Goal: Task Accomplishment & Management: Manage account settings

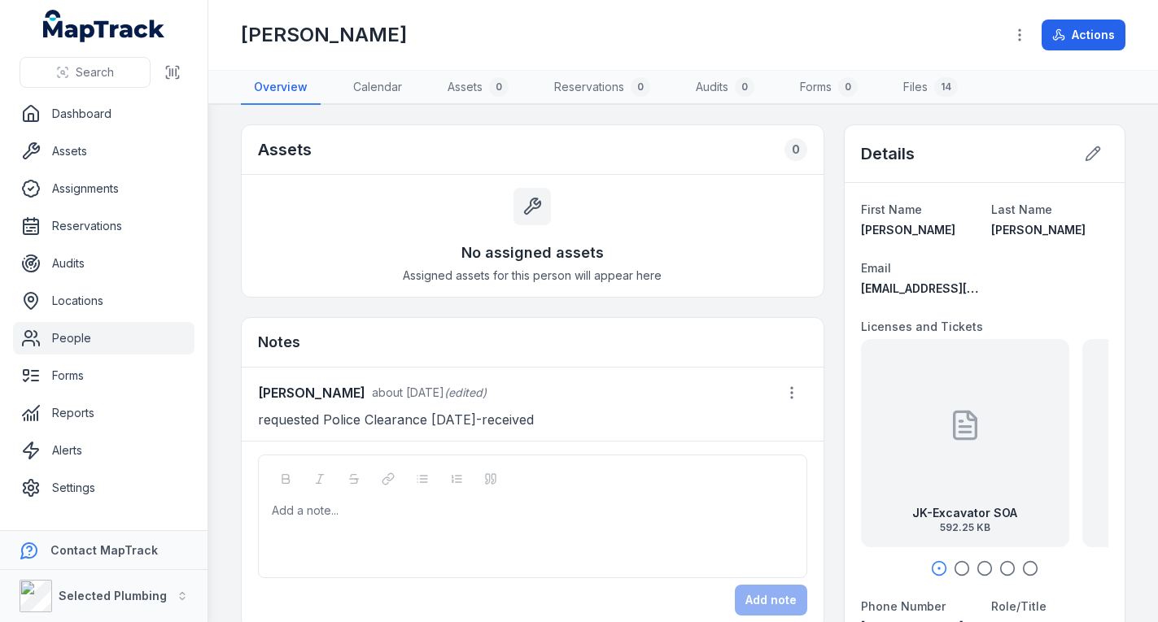
click at [141, 338] on link "People" at bounding box center [103, 338] width 181 height 33
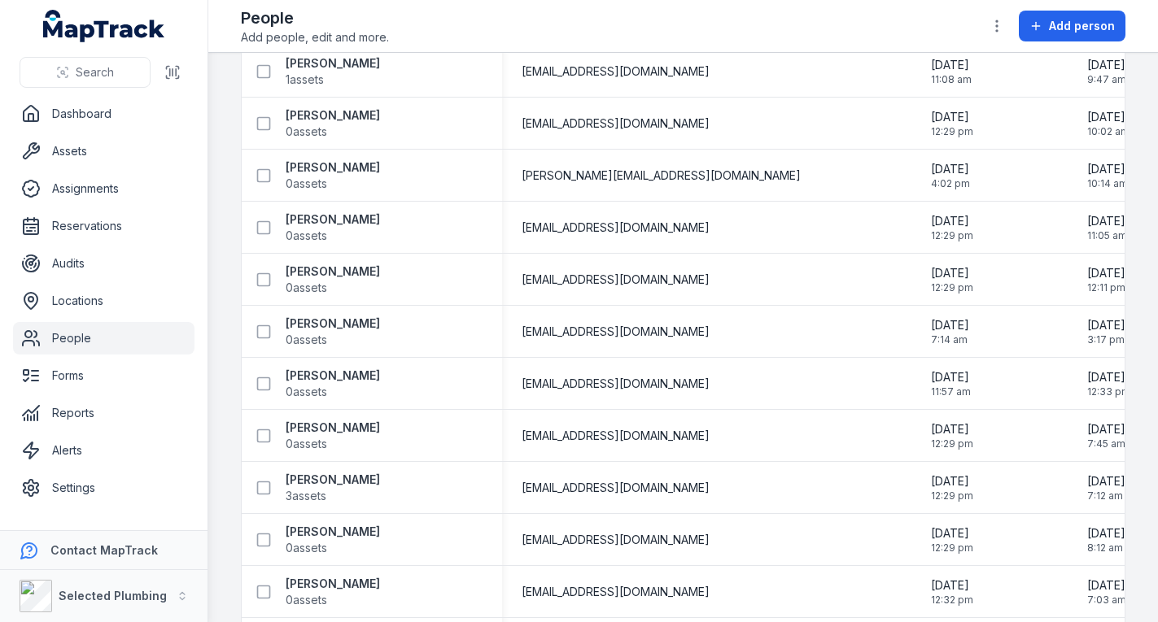
scroll to position [2278, 0]
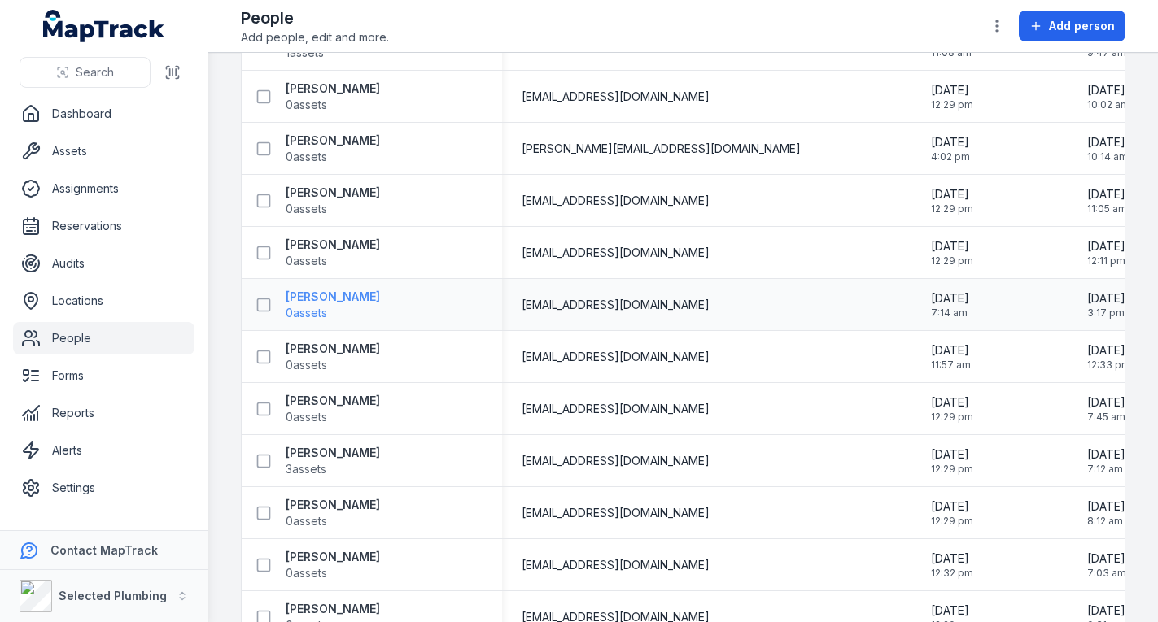
click at [323, 290] on strong "[PERSON_NAME]" at bounding box center [333, 297] width 94 height 16
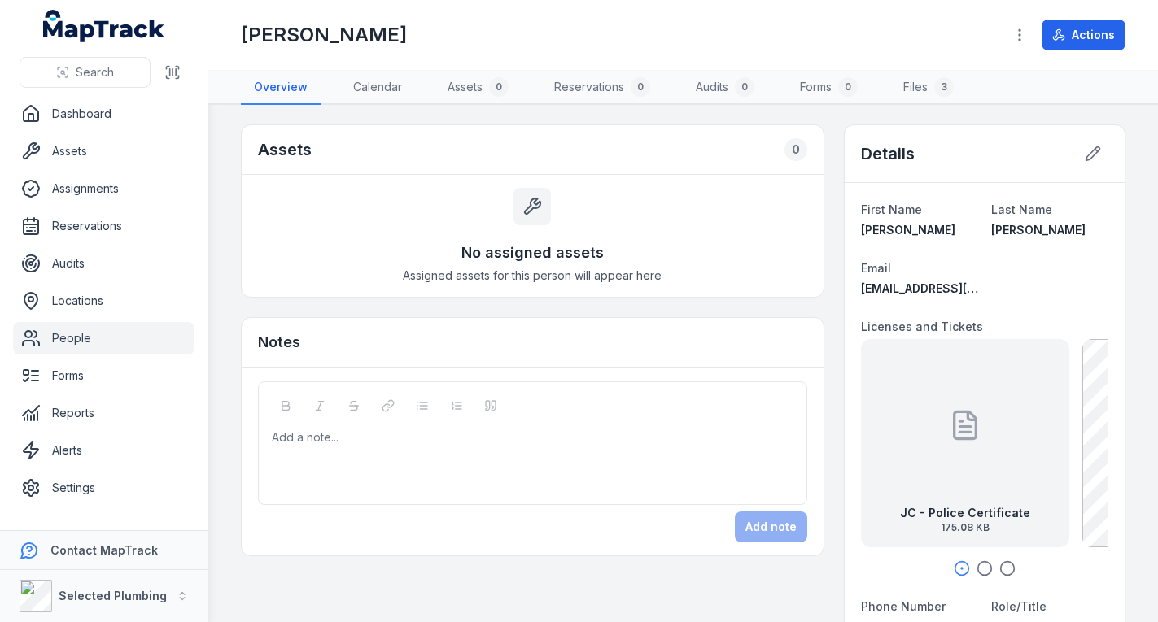
click at [976, 563] on icon "button" at bounding box center [984, 569] width 16 height 16
click at [1085, 157] on icon at bounding box center [1093, 154] width 16 height 16
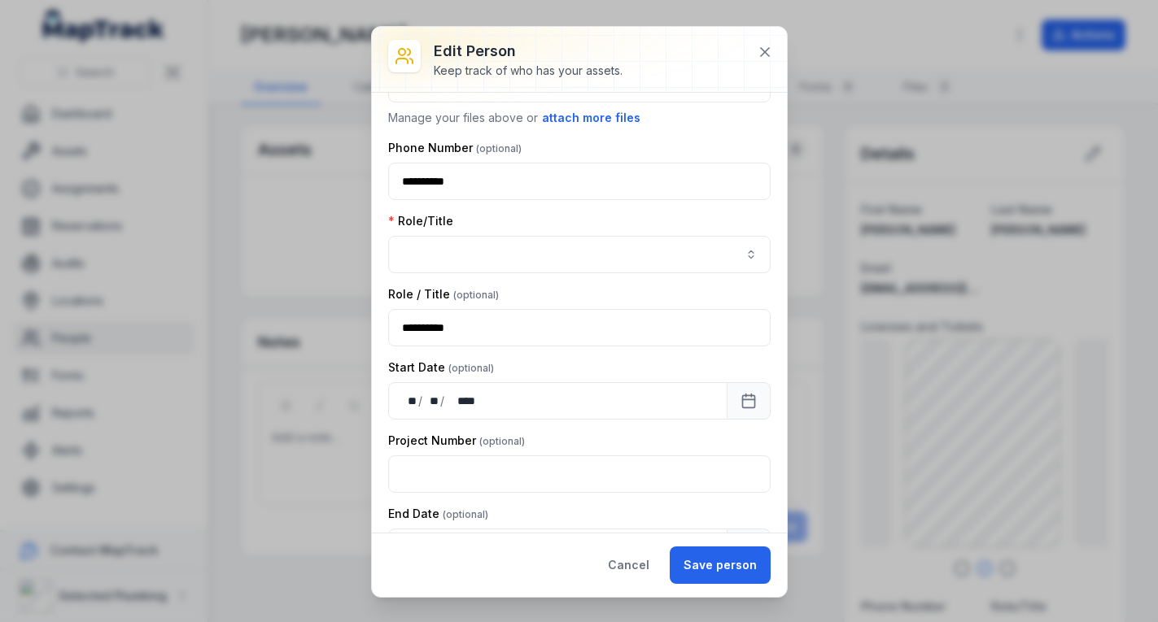
scroll to position [325, 0]
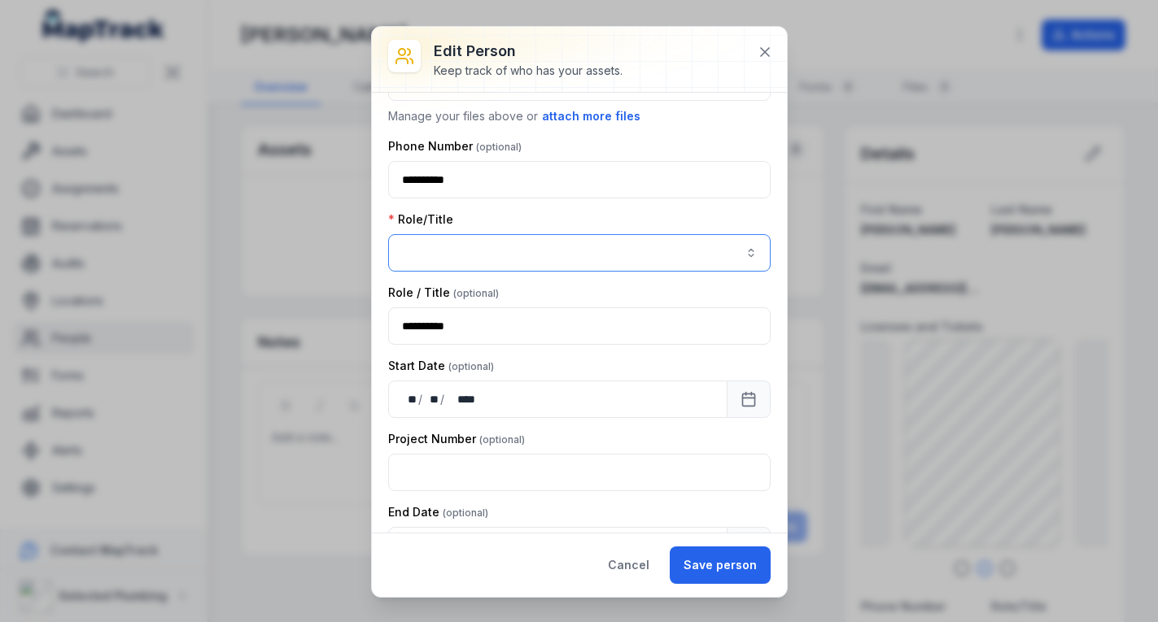
click at [734, 253] on button "button" at bounding box center [579, 252] width 382 height 37
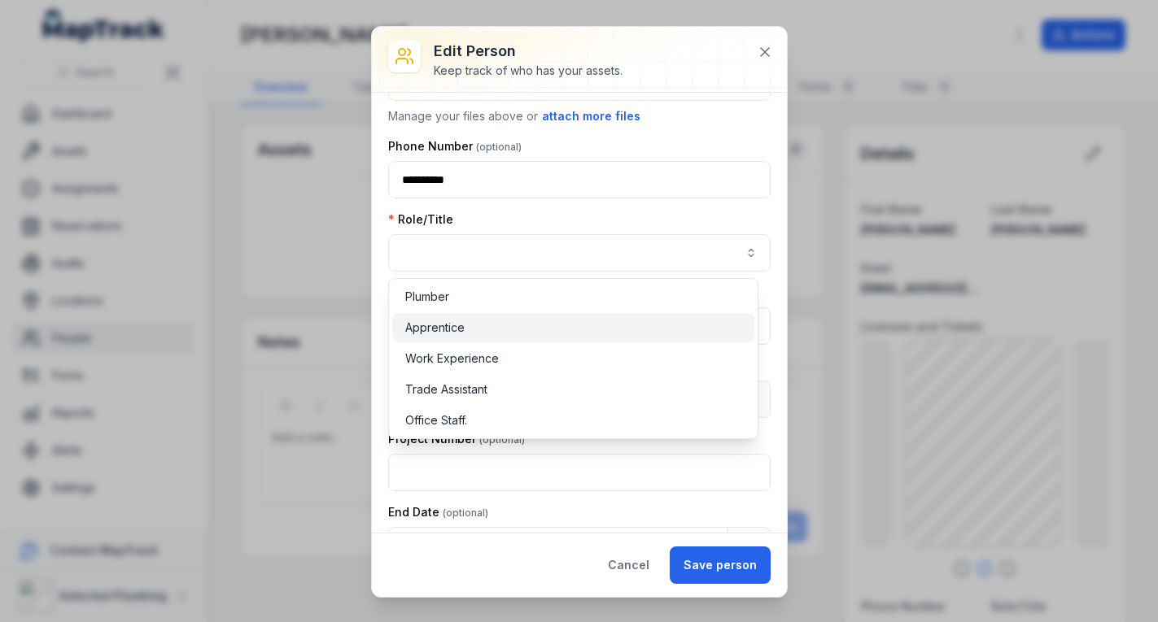
click at [639, 320] on div "Apprentice" at bounding box center [573, 328] width 336 height 16
click at [705, 564] on div "**********" at bounding box center [579, 312] width 415 height 570
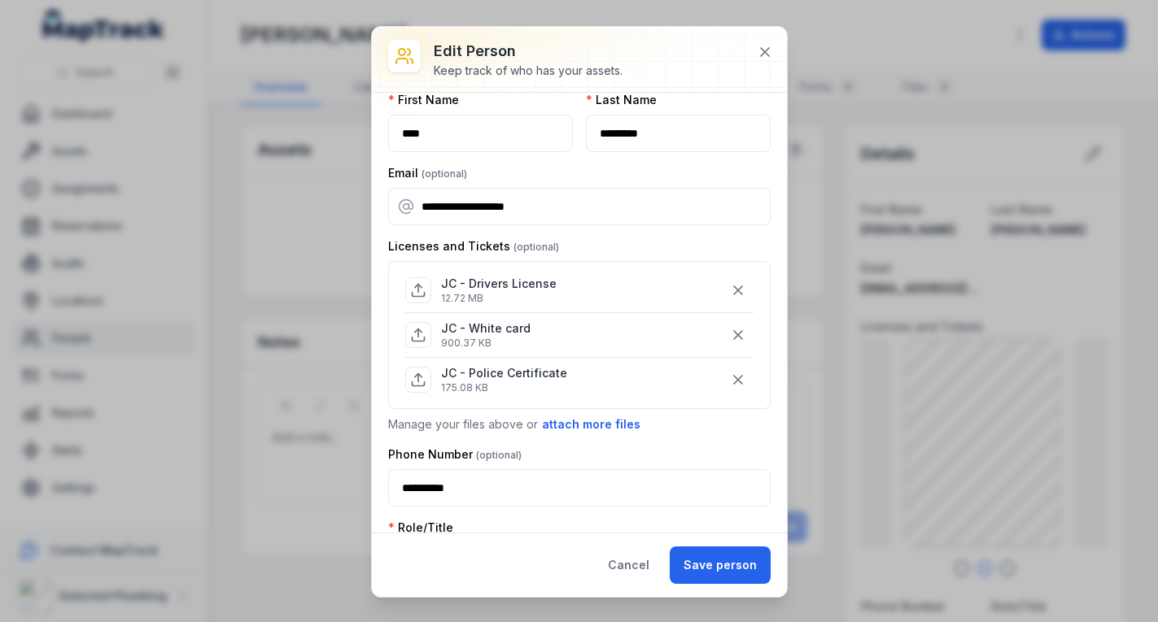
scroll to position [0, 0]
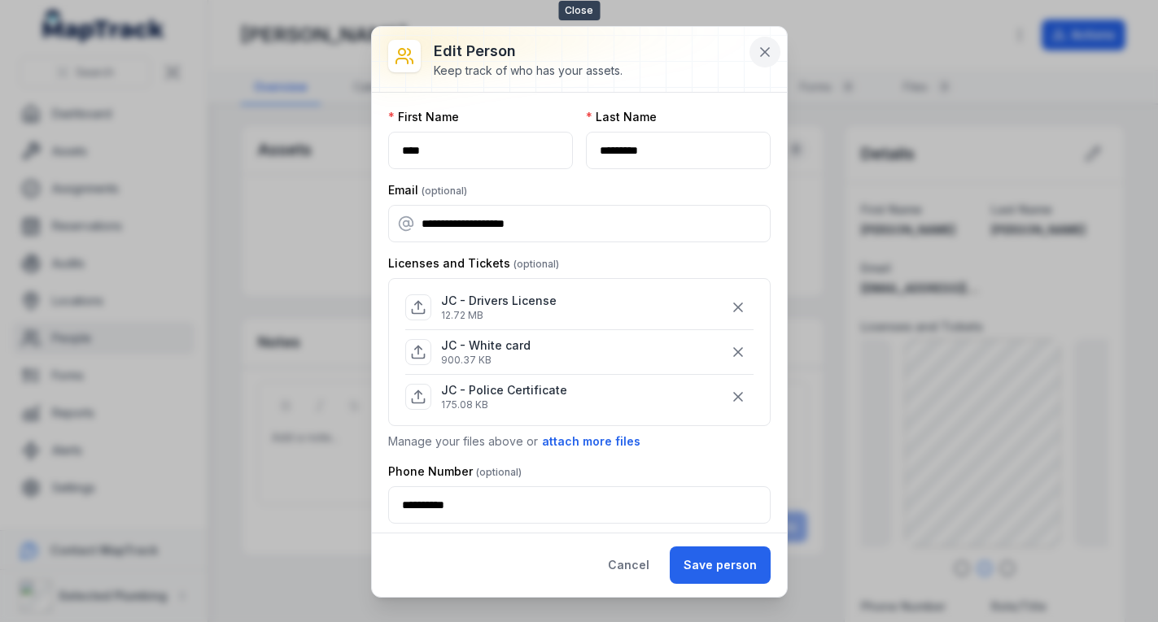
click at [766, 50] on icon at bounding box center [765, 52] width 8 height 8
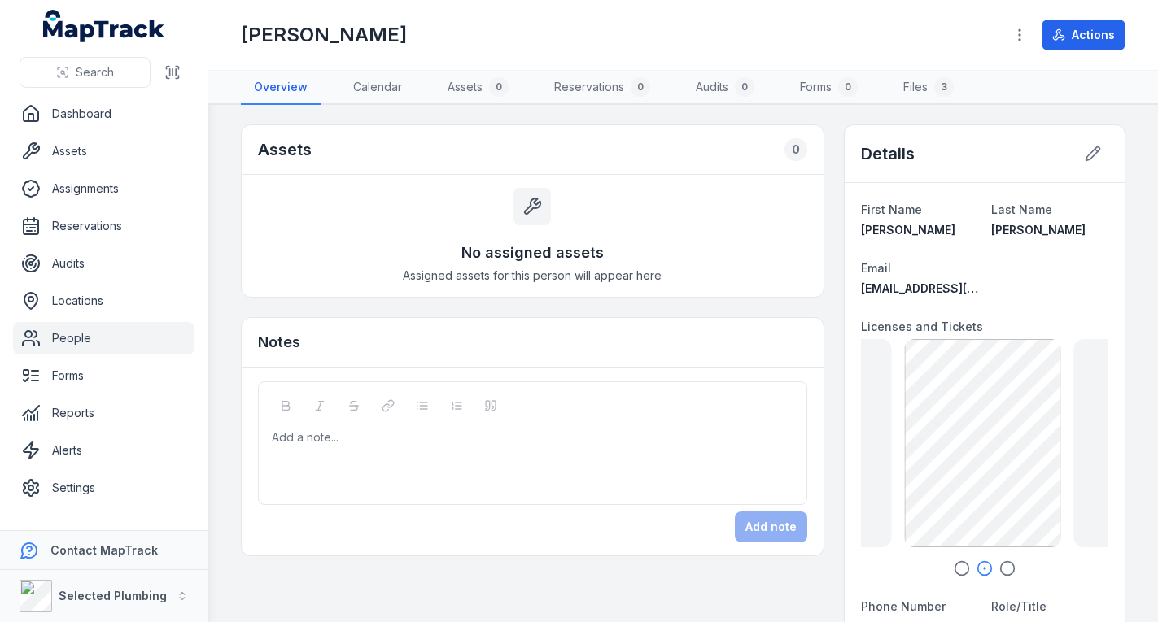
click at [999, 570] on icon "button" at bounding box center [1007, 569] width 16 height 16
click at [954, 566] on icon "button" at bounding box center [962, 569] width 16 height 16
click at [997, 408] on div "JC - Police Certificate 175.08 KB" at bounding box center [965, 443] width 208 height 208
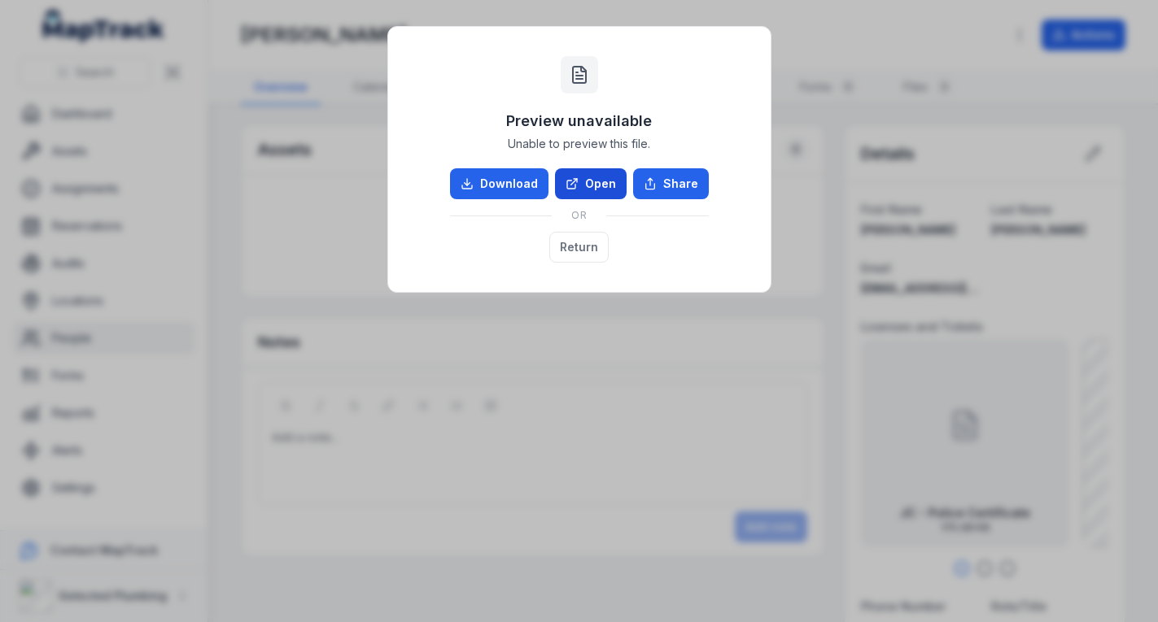
click at [596, 180] on link "Open" at bounding box center [591, 183] width 72 height 31
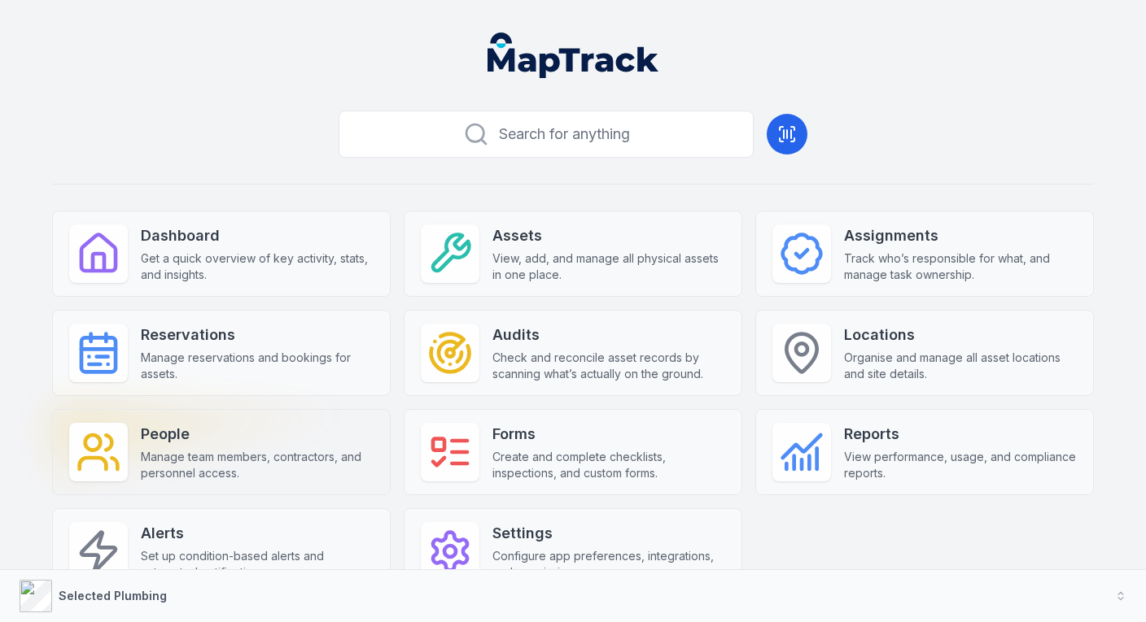
click at [219, 426] on strong "People" at bounding box center [257, 434] width 233 height 23
